Goal: Information Seeking & Learning: Find specific fact

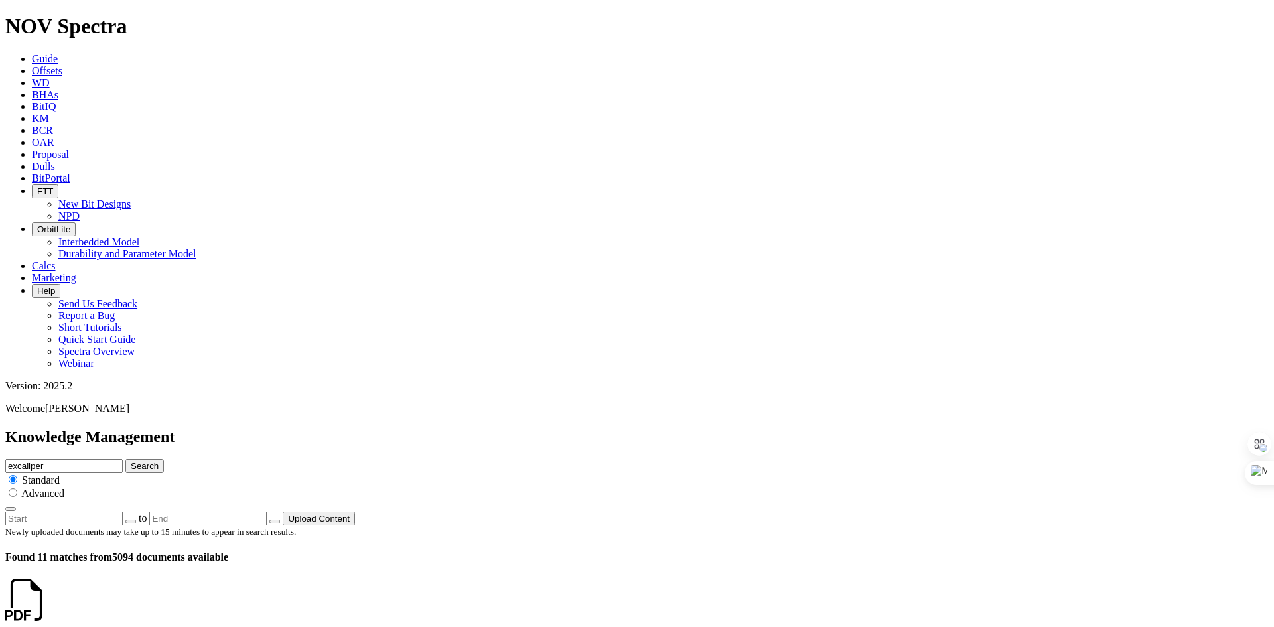
drag, startPoint x: 58, startPoint y: 408, endPoint x: 448, endPoint y: 413, distance: 389.4
